Goal: Task Accomplishment & Management: Use online tool/utility

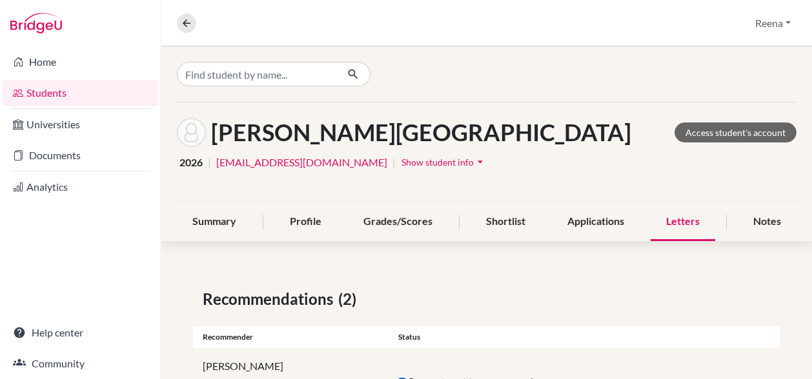
scroll to position [102, 0]
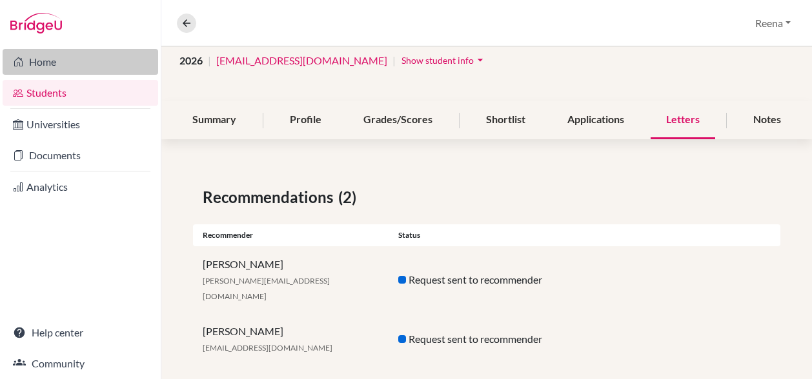
click at [77, 60] on link "Home" at bounding box center [81, 62] width 156 height 26
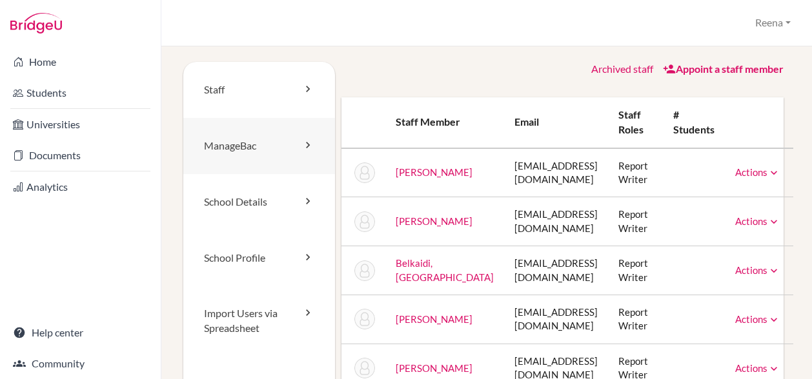
click at [262, 148] on link "ManageBac" at bounding box center [259, 146] width 152 height 56
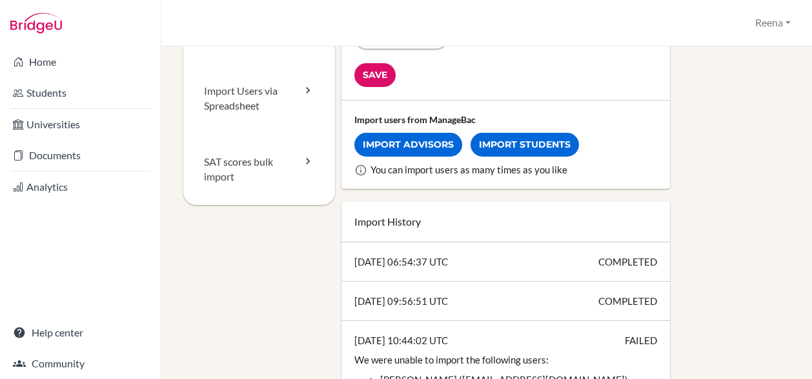
scroll to position [221, 0]
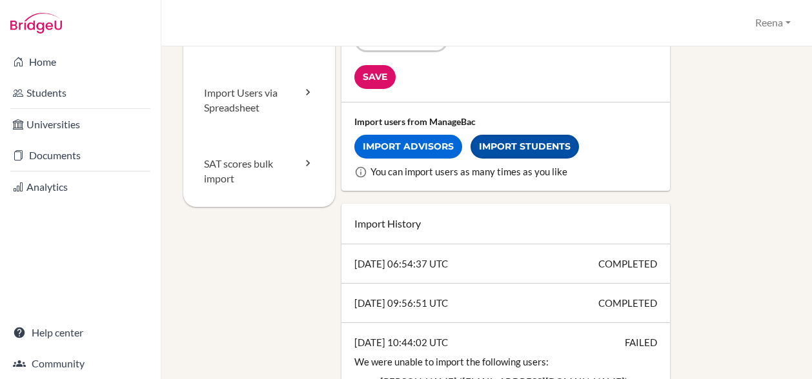
click at [502, 151] on link "Import Students" at bounding box center [524, 147] width 108 height 24
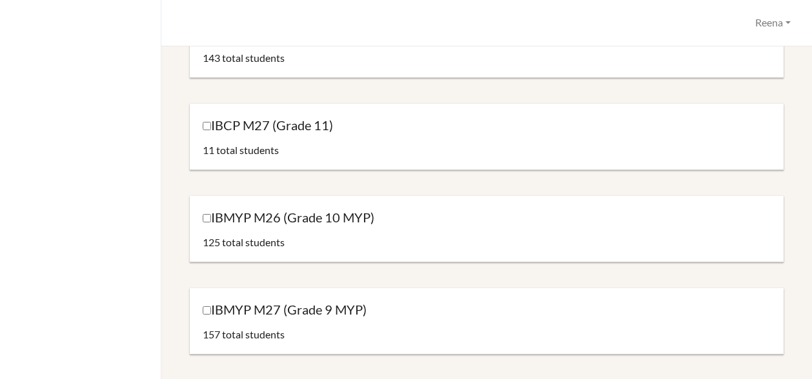
scroll to position [356, 0]
click at [207, 216] on input "IBMYP M26 (Grade 10 MYP)" at bounding box center [207, 218] width 8 height 8
checkbox input "true"
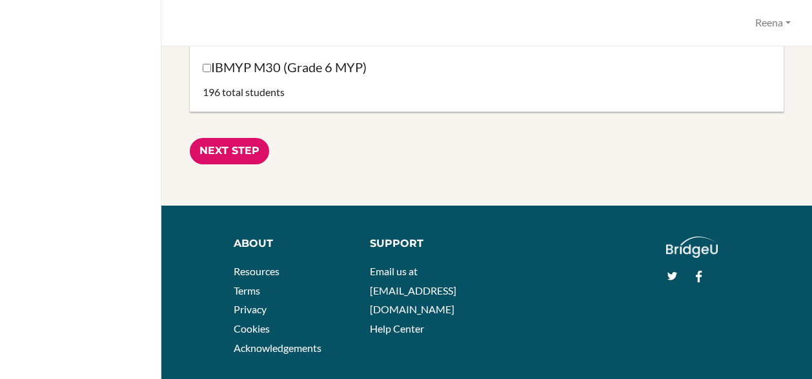
scroll to position [876, 0]
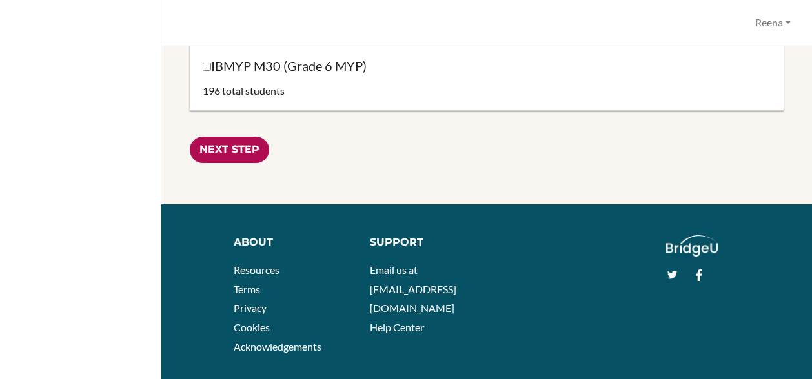
click at [232, 153] on input "Next Step" at bounding box center [229, 150] width 79 height 26
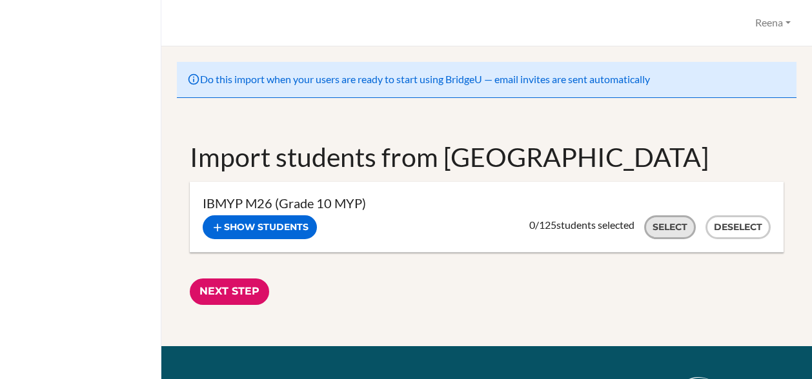
click at [667, 230] on button "Select" at bounding box center [670, 228] width 52 height 24
click at [234, 288] on input "Next Step" at bounding box center [229, 292] width 79 height 26
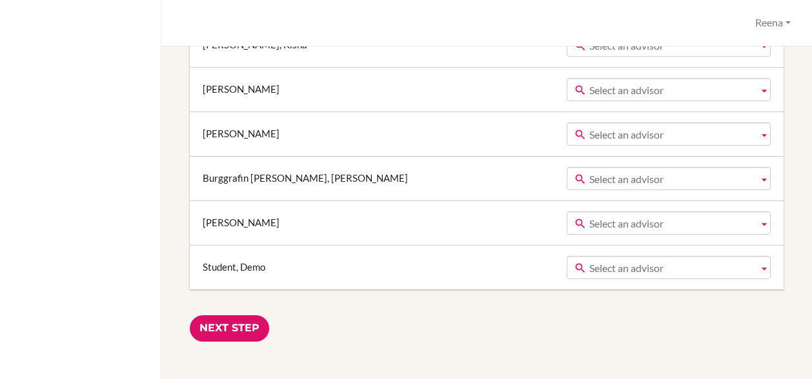
scroll to position [5616, 0]
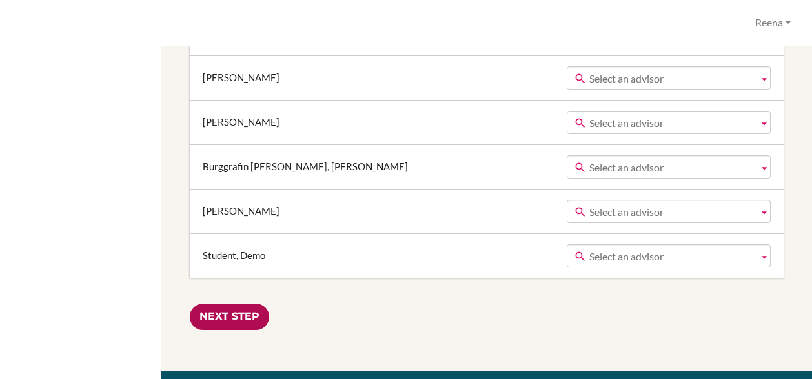
click at [243, 304] on input "Next Step" at bounding box center [229, 317] width 79 height 26
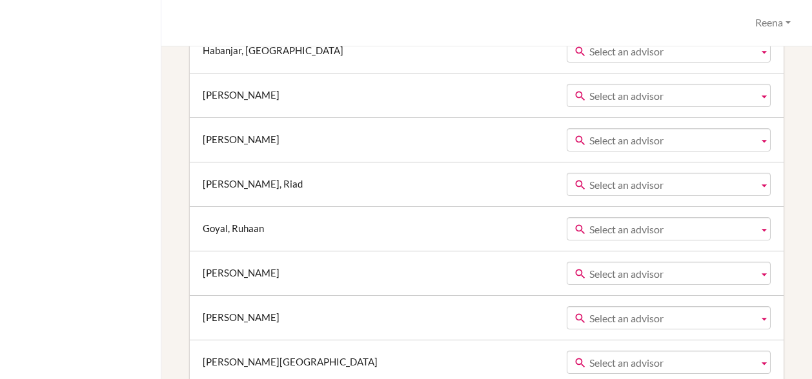
scroll to position [3125, 0]
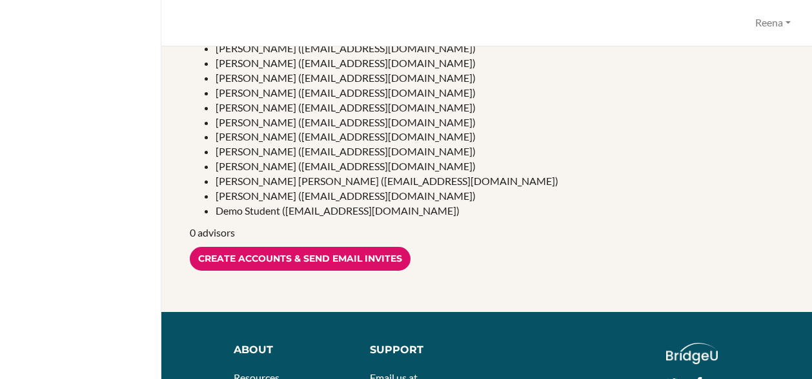
scroll to position [1842, 0]
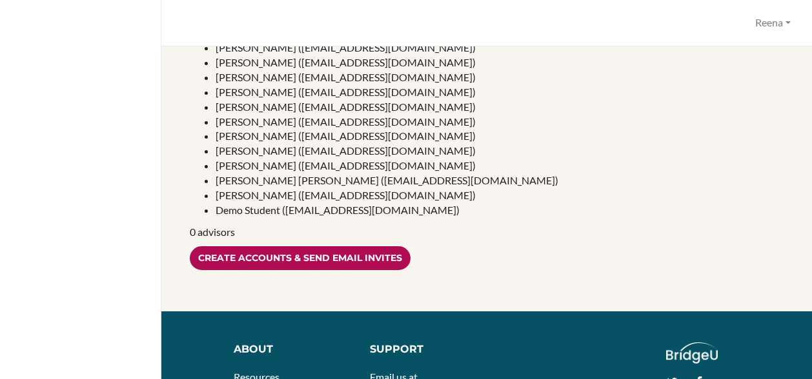
click at [280, 261] on input "Create accounts & send email invites" at bounding box center [300, 259] width 221 height 24
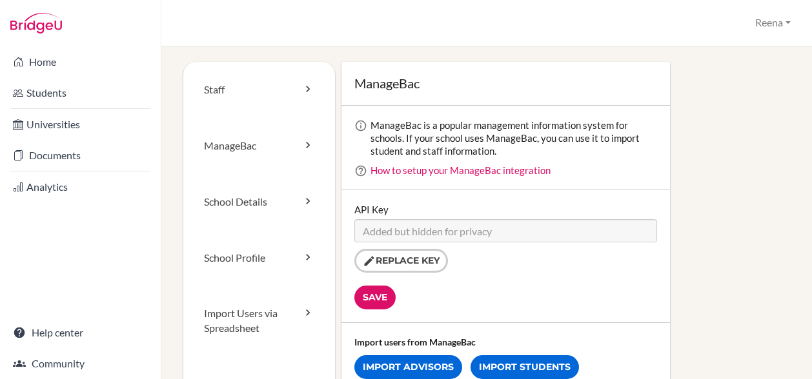
click at [703, 104] on div "ManageBac ManageBac is a popular management information system for schools. If …" at bounding box center [562, 237] width 455 height 350
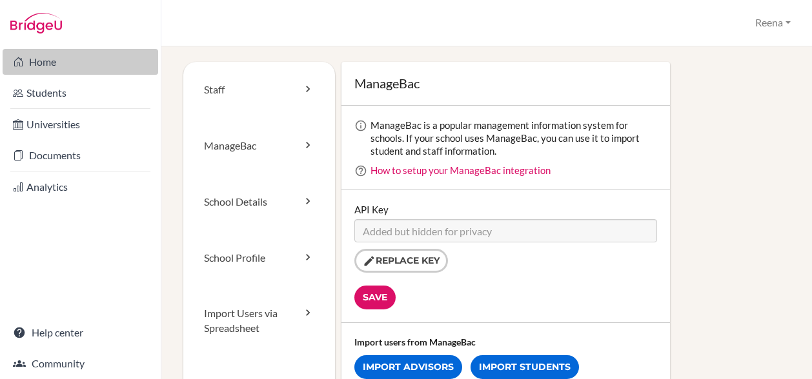
click at [56, 68] on link "Home" at bounding box center [81, 62] width 156 height 26
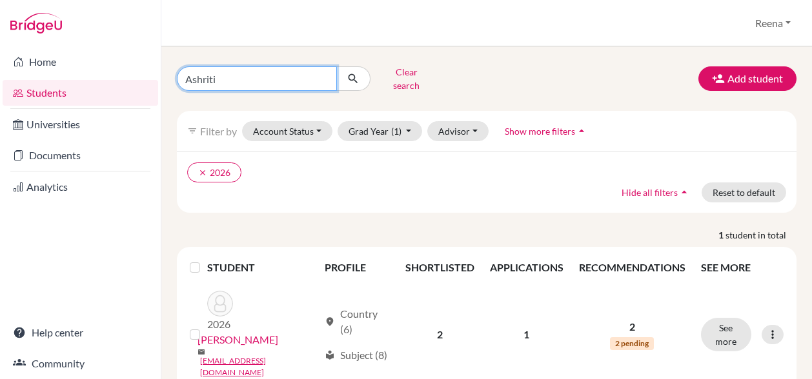
click at [228, 73] on input "Ashriti" at bounding box center [257, 78] width 160 height 25
type input "A"
type input "Faaz"
click at [350, 74] on icon "submit" at bounding box center [353, 78] width 13 height 13
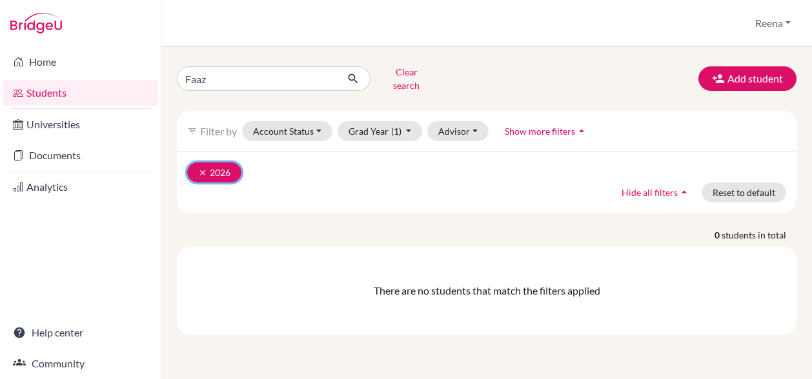
click at [201, 168] on icon "clear" at bounding box center [202, 172] width 9 height 9
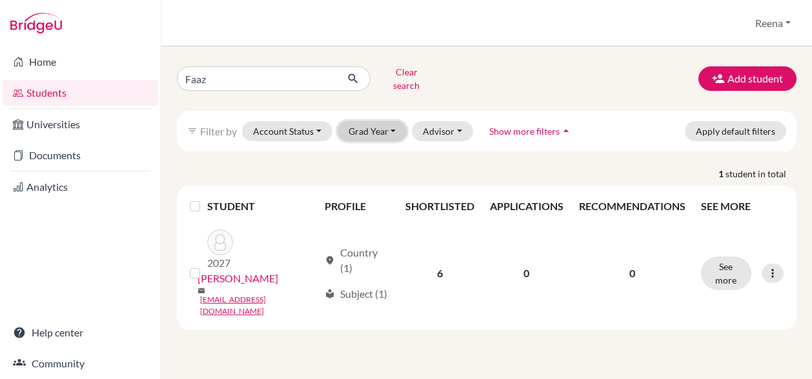
click at [381, 124] on button "Grad Year" at bounding box center [372, 131] width 70 height 20
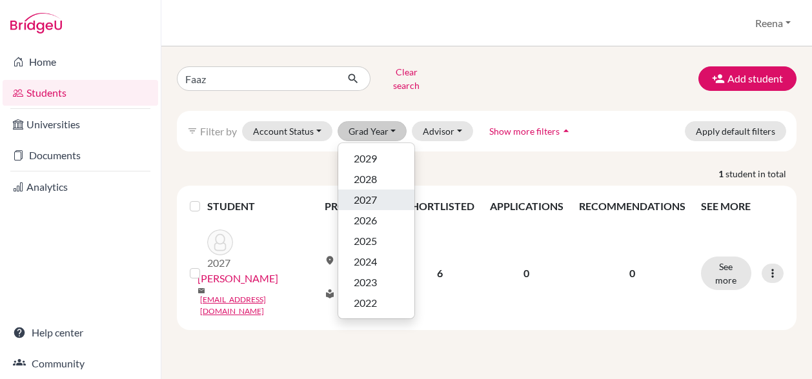
click at [358, 192] on span "2027" at bounding box center [365, 199] width 23 height 15
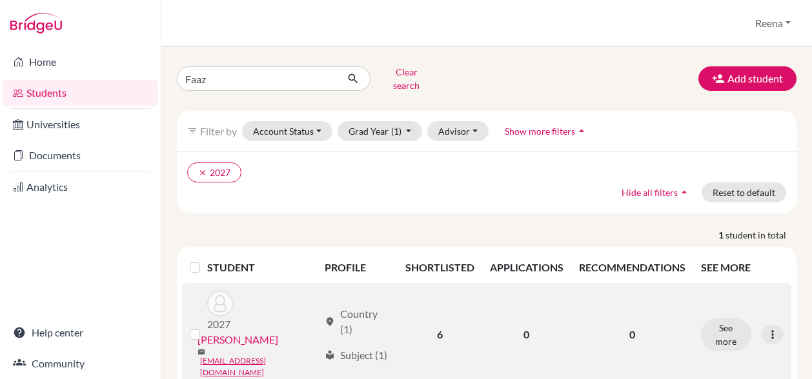
scroll to position [17, 0]
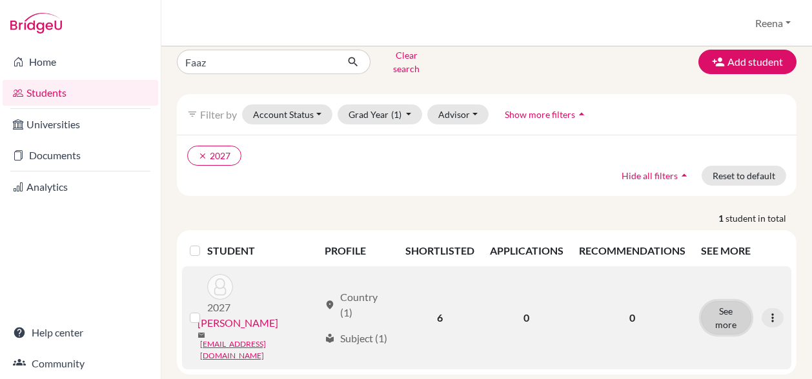
click at [720, 309] on button "See more" at bounding box center [726, 318] width 50 height 34
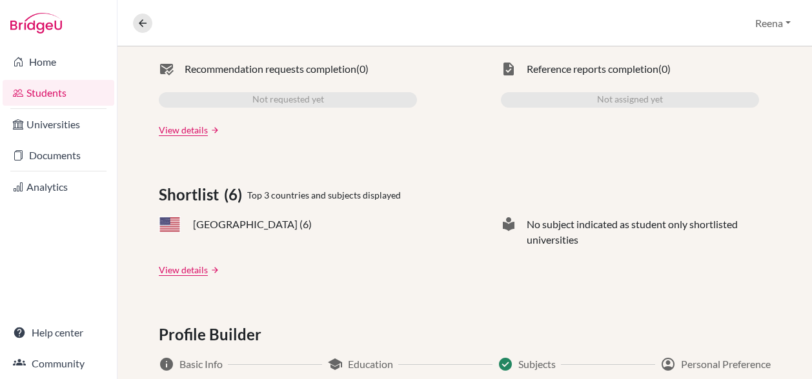
scroll to position [459, 0]
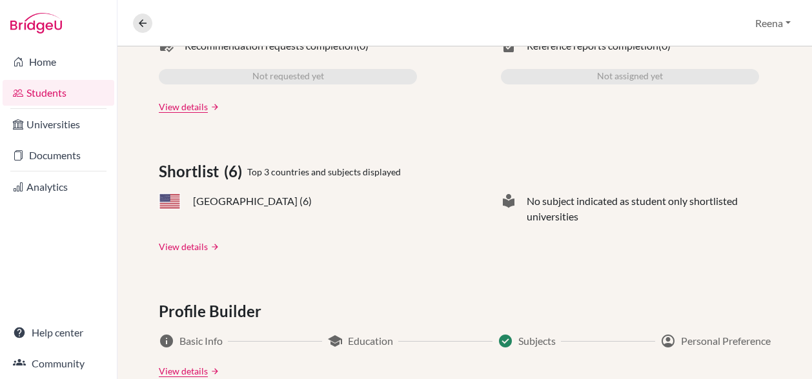
click at [169, 248] on link "View details" at bounding box center [183, 247] width 49 height 14
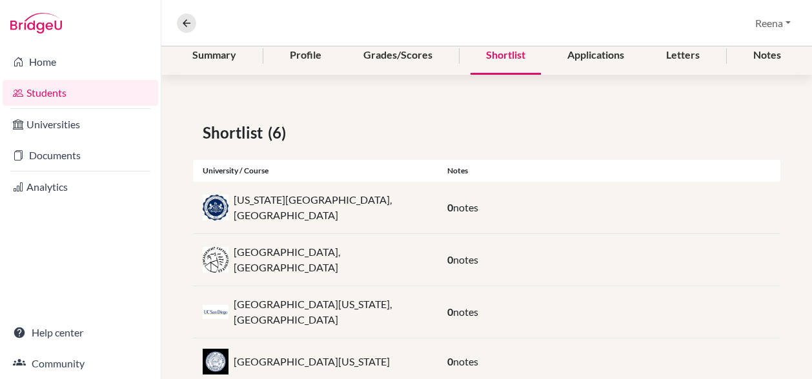
scroll to position [170, 0]
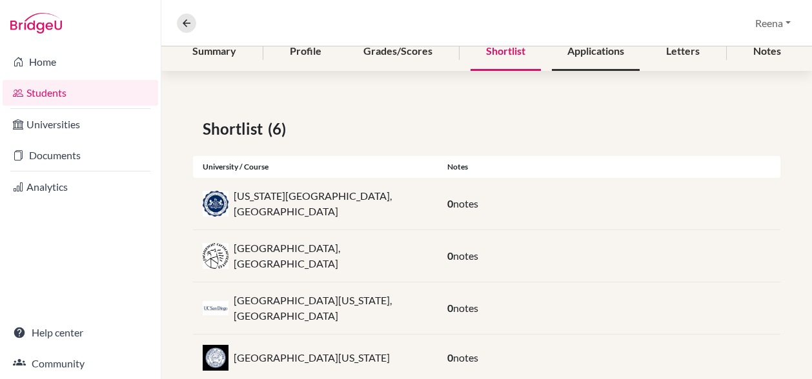
click at [592, 51] on div "Applications" at bounding box center [596, 52] width 88 height 38
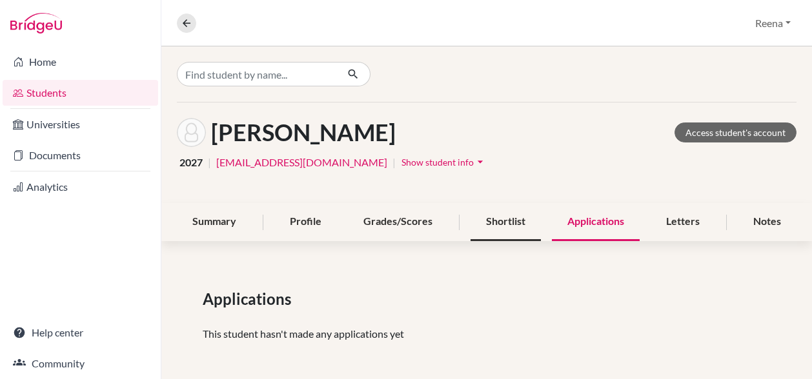
click at [491, 221] on div "Shortlist" at bounding box center [505, 222] width 70 height 38
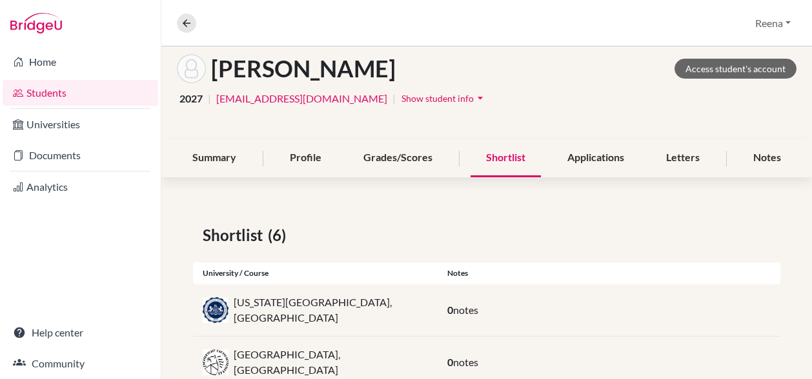
scroll to position [65, 0]
click at [473, 310] on span "notes" at bounding box center [465, 309] width 25 height 12
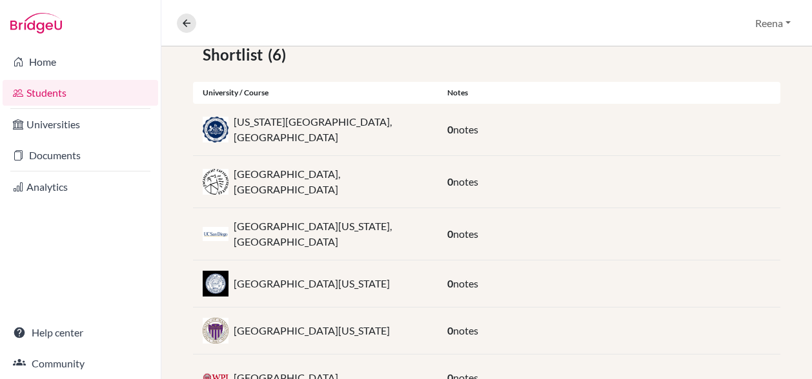
scroll to position [245, 0]
click at [271, 241] on div "[GEOGRAPHIC_DATA][US_STATE], [GEOGRAPHIC_DATA] 0 notes" at bounding box center [486, 234] width 587 height 52
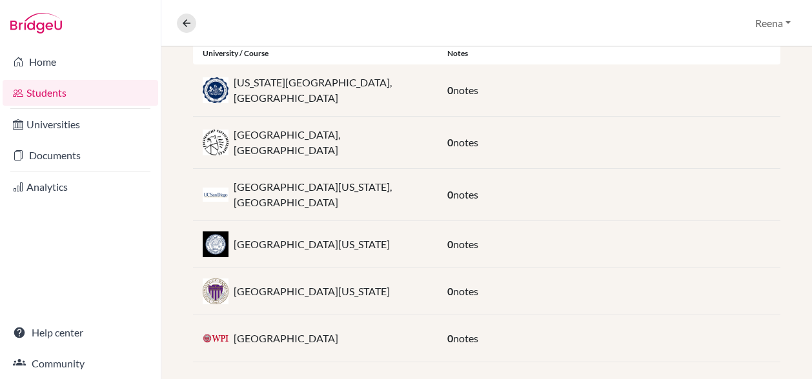
scroll to position [285, 0]
